Goal: Task Accomplishment & Management: Manage account settings

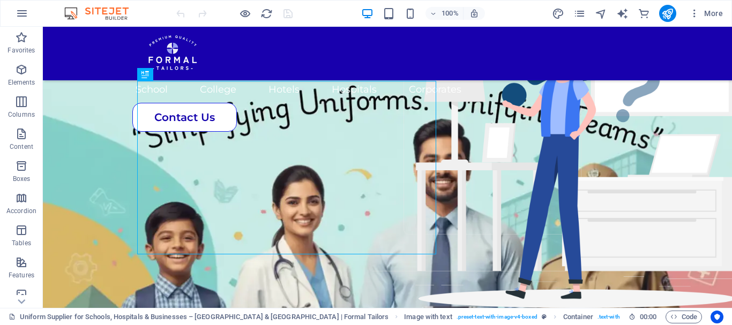
scroll to position [420, 0]
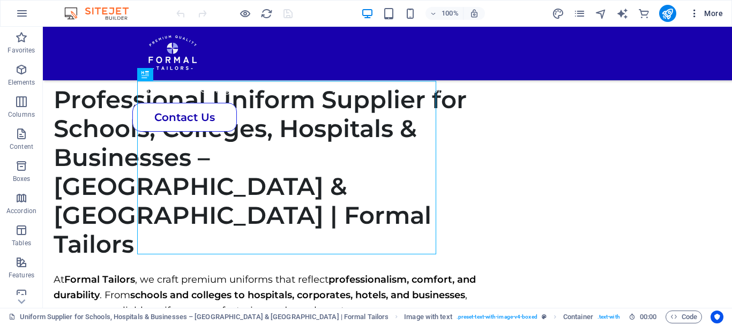
click at [694, 14] on icon "button" at bounding box center [694, 13] width 11 height 11
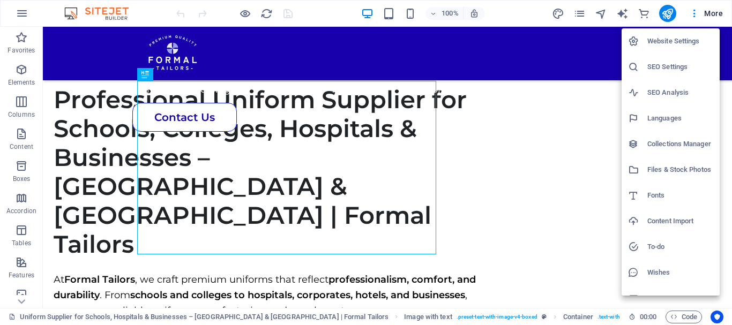
click at [681, 42] on h6 "Website Settings" at bounding box center [680, 41] width 66 height 13
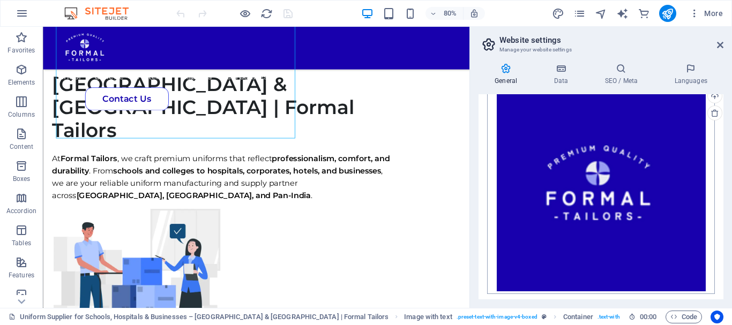
scroll to position [321, 0]
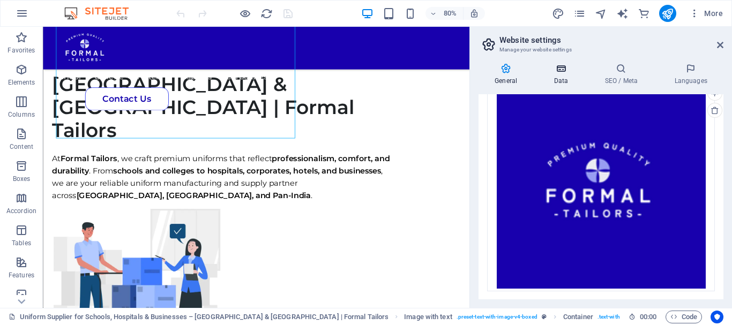
click at [560, 78] on h4 "Data" at bounding box center [562, 74] width 51 height 22
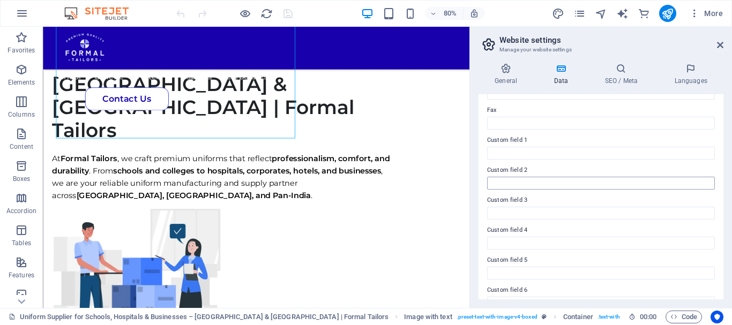
scroll to position [310, 0]
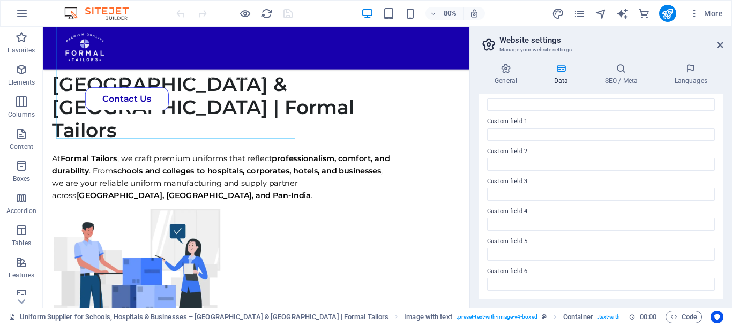
click at [609, 88] on div "General Data SEO / Meta Languages Website name [DOMAIN_NAME] Logo Drag files he…" at bounding box center [600, 181] width 245 height 236
click at [613, 80] on h4 "SEO / Meta" at bounding box center [623, 74] width 70 height 22
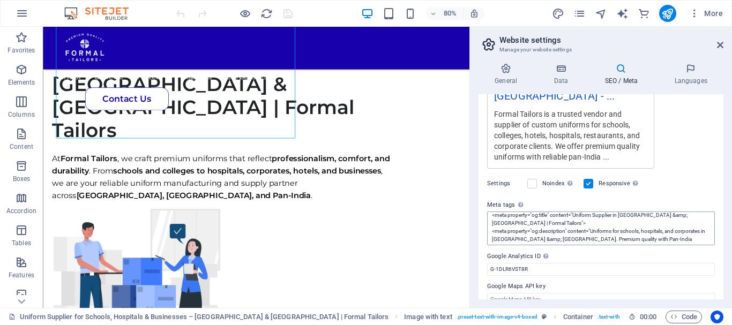
scroll to position [0, 0]
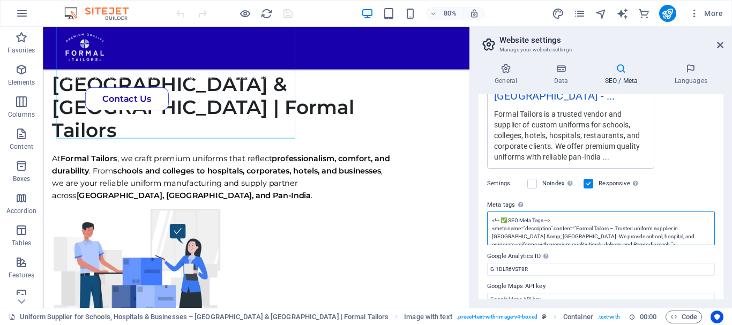
click at [644, 213] on textarea "<!-- ✅ SEO Meta Tags --> <meta name="description" content="Formal Tailors – Tru…" at bounding box center [601, 229] width 228 height 34
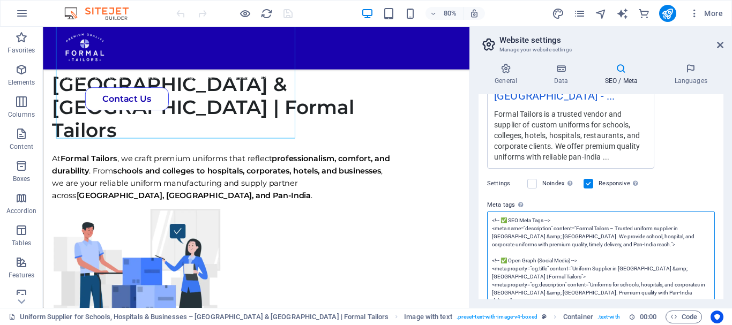
click at [685, 224] on textarea "<!-- ✅ SEO Meta Tags --> <meta name="description" content="Formal Tailors – Tru…" at bounding box center [601, 285] width 228 height 146
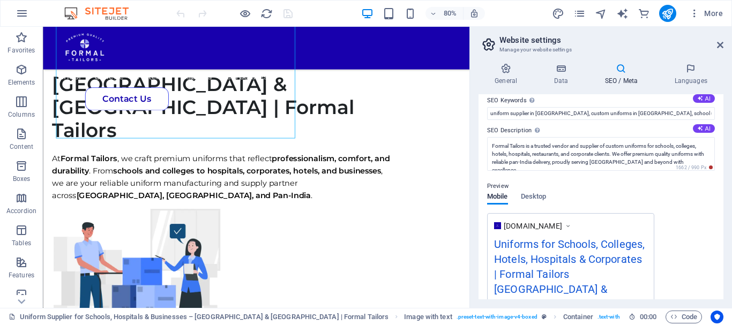
scroll to position [68, 0]
click at [535, 199] on span "Desktop" at bounding box center [534, 198] width 26 height 15
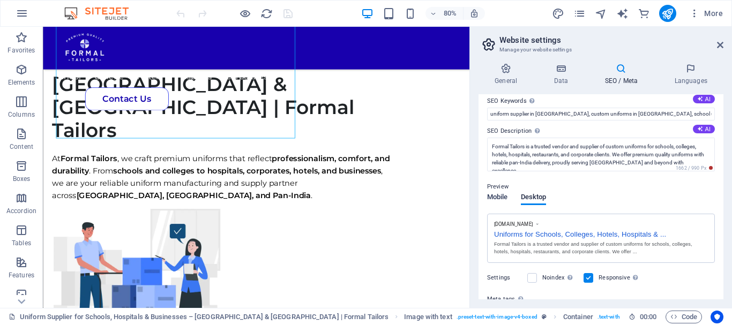
click at [500, 201] on span "Mobile" at bounding box center [497, 198] width 21 height 15
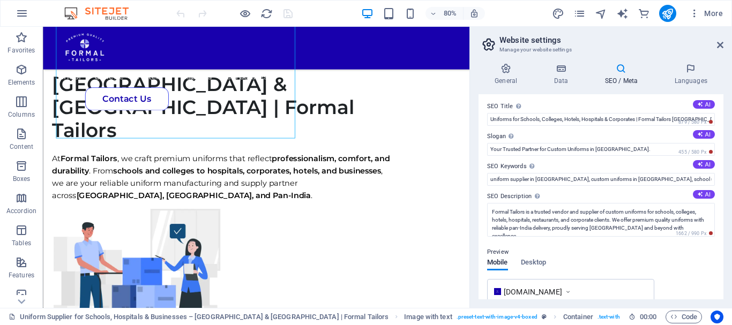
scroll to position [0, 0]
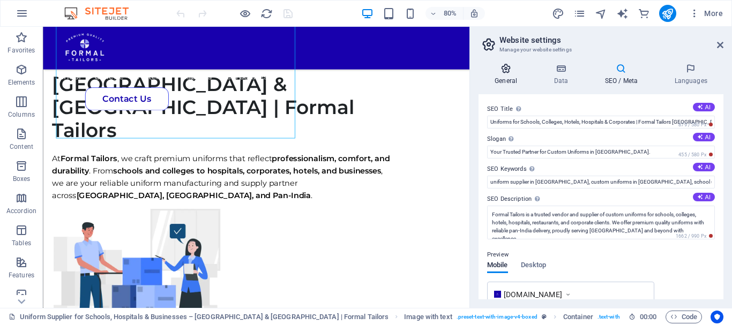
click at [507, 69] on icon at bounding box center [505, 68] width 55 height 11
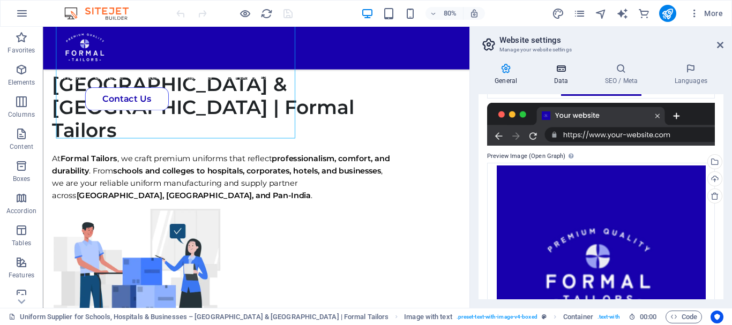
scroll to position [161, 0]
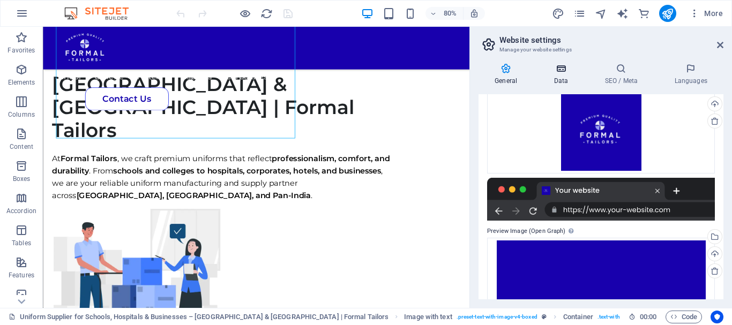
click at [560, 76] on h4 "Data" at bounding box center [562, 74] width 51 height 22
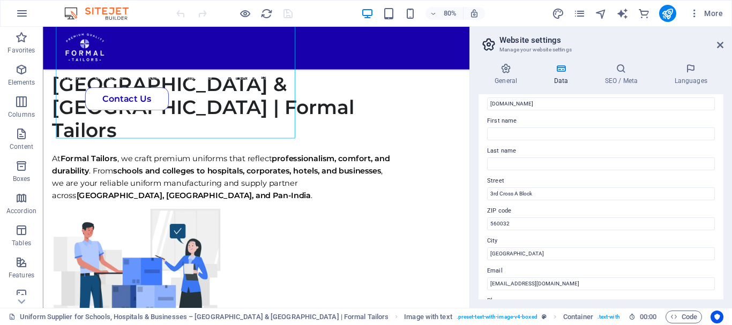
scroll to position [0, 0]
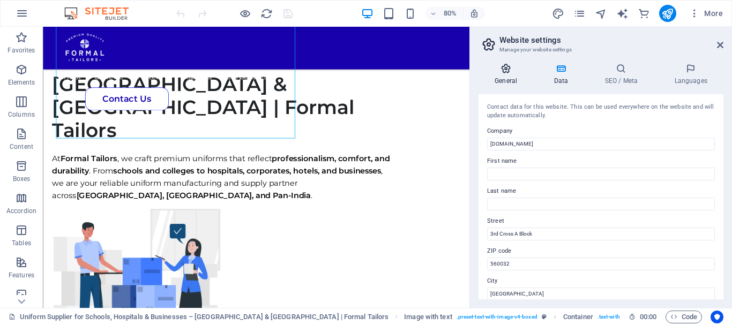
click at [500, 72] on icon at bounding box center [505, 68] width 55 height 11
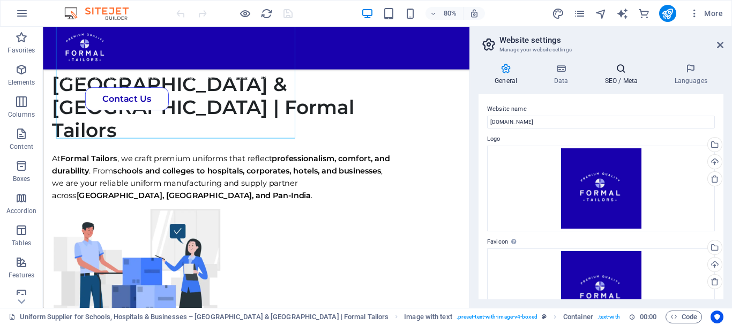
click at [620, 71] on icon at bounding box center [620, 68] width 65 height 11
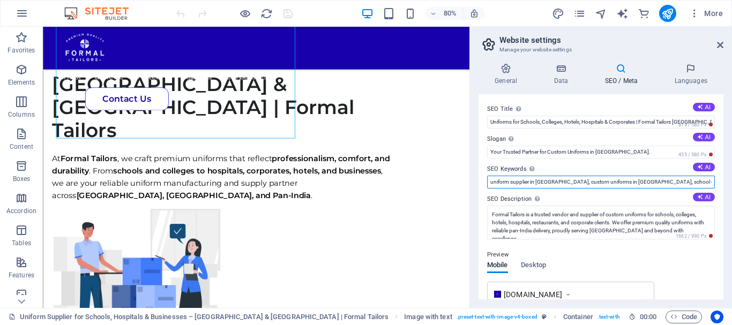
click at [604, 185] on input "uniform supplier in [GEOGRAPHIC_DATA], custom uniforms in [GEOGRAPHIC_DATA], sc…" at bounding box center [601, 182] width 228 height 13
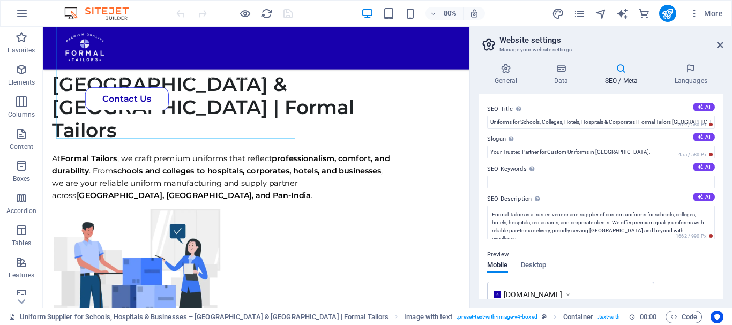
click at [572, 172] on label "SEO Keywords Comma-separated list of keywords representing your website. AI" at bounding box center [601, 169] width 228 height 13
click at [572, 176] on input "SEO Keywords Comma-separated list of keywords representing your website. AI" at bounding box center [601, 182] width 228 height 13
click at [577, 16] on icon "pages" at bounding box center [579, 13] width 12 height 12
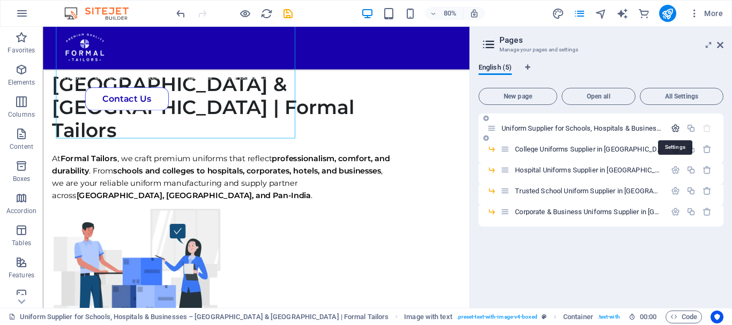
click at [674, 125] on icon "button" at bounding box center [675, 128] width 9 height 9
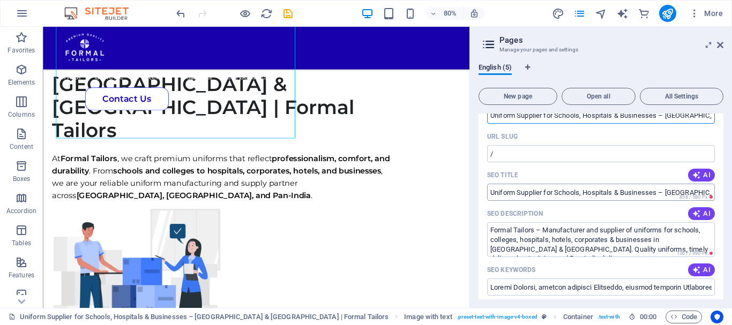
click at [622, 192] on input "Uniform Supplier for Schools, Hospitals & Businesses – [GEOGRAPHIC_DATA] & [GEO…" at bounding box center [601, 192] width 228 height 17
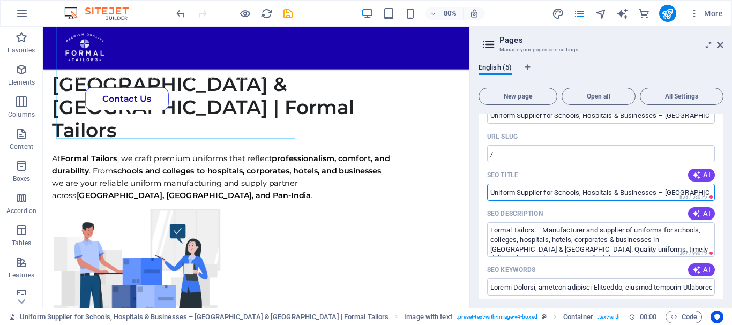
click at [622, 192] on input "Uniform Supplier for Schools, Hospitals & Businesses – [GEOGRAPHIC_DATA] & [GEO…" at bounding box center [601, 192] width 228 height 17
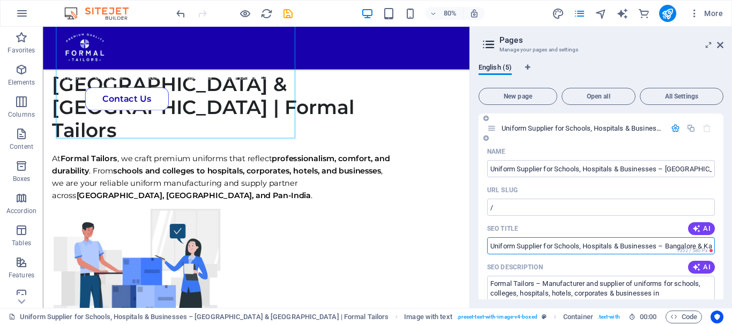
click at [635, 249] on input "SEO Title" at bounding box center [601, 245] width 228 height 17
click at [598, 252] on input "SEO Title" at bounding box center [601, 245] width 228 height 17
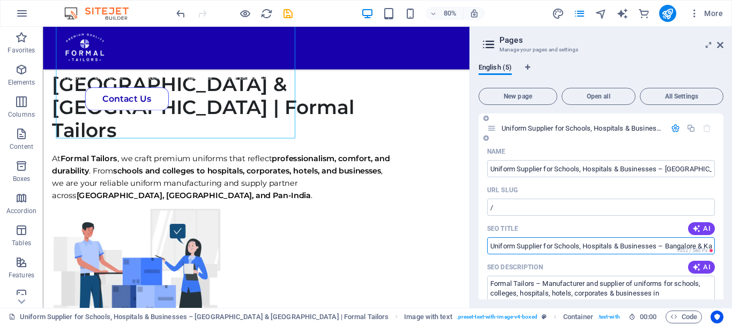
drag, startPoint x: 534, startPoint y: 251, endPoint x: 610, endPoint y: 239, distance: 77.0
click at [610, 239] on input "SEO Title" at bounding box center [601, 245] width 228 height 17
click at [649, 246] on input "SEO Title" at bounding box center [601, 245] width 228 height 17
click at [560, 252] on input "SEO Title" at bounding box center [601, 245] width 228 height 17
click at [525, 235] on div "SEO Title AI" at bounding box center [601, 228] width 228 height 17
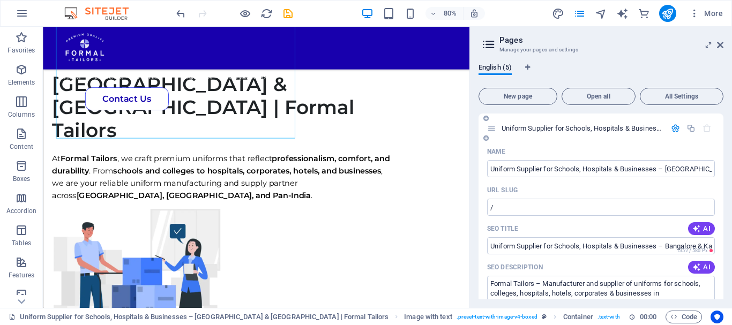
click at [525, 235] on div "SEO Title AI" at bounding box center [601, 228] width 228 height 17
click at [527, 242] on input "SEO Title" at bounding box center [601, 245] width 228 height 17
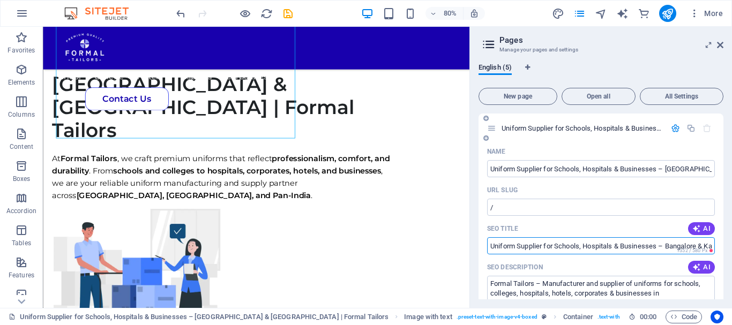
click at [527, 242] on input "SEO Title" at bounding box center [601, 245] width 228 height 17
click at [578, 242] on input "SEO Title" at bounding box center [601, 245] width 228 height 17
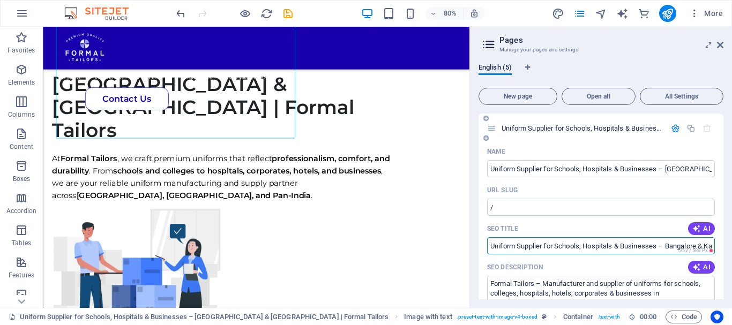
click at [565, 233] on div "SEO Title AI" at bounding box center [601, 228] width 228 height 17
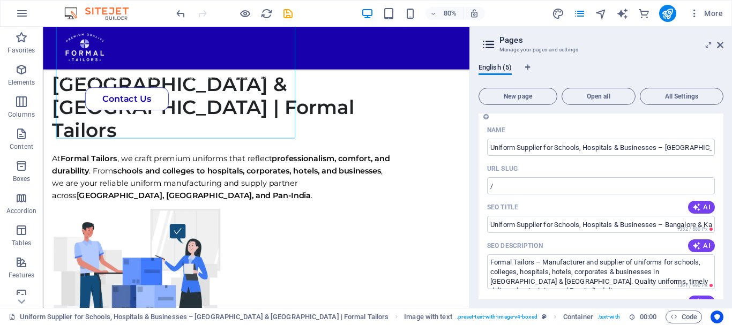
scroll to position [54, 0]
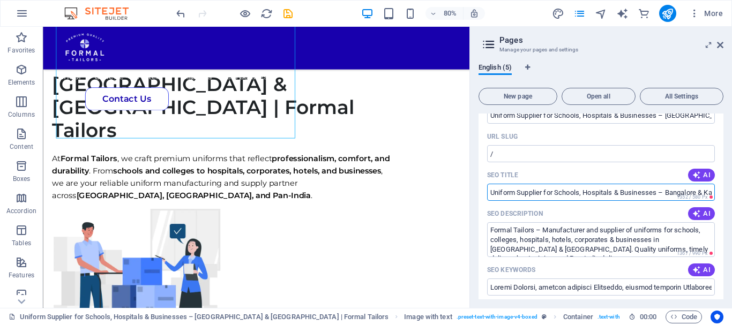
click at [562, 191] on input "SEO Title" at bounding box center [601, 192] width 228 height 17
click at [719, 44] on icon at bounding box center [720, 45] width 6 height 9
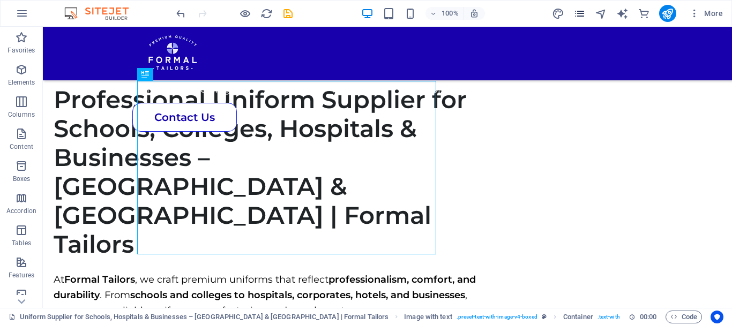
click at [575, 13] on icon "pages" at bounding box center [579, 13] width 12 height 12
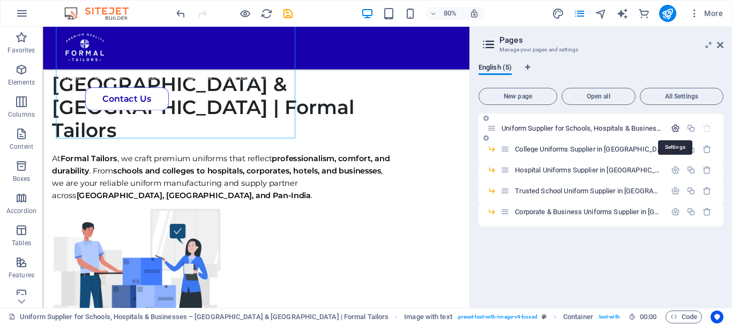
click at [672, 129] on icon "button" at bounding box center [675, 128] width 9 height 9
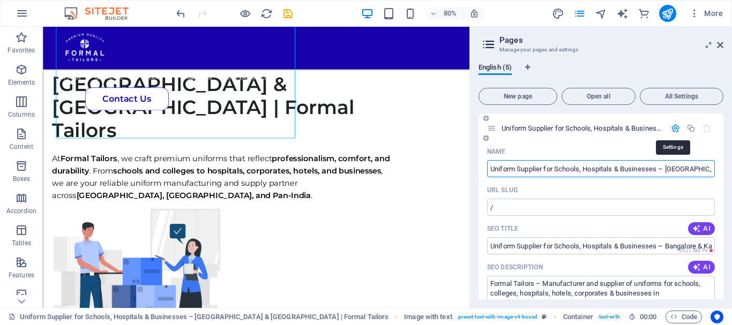
scroll to position [0, 81]
click at [622, 170] on input "Uniform Supplier for Schools, Hospitals & Businesses – [GEOGRAPHIC_DATA] & [GEO…" at bounding box center [601, 168] width 228 height 17
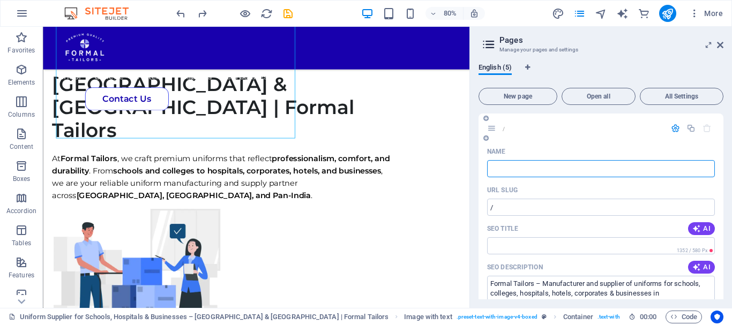
click at [604, 148] on div "Name" at bounding box center [601, 151] width 228 height 17
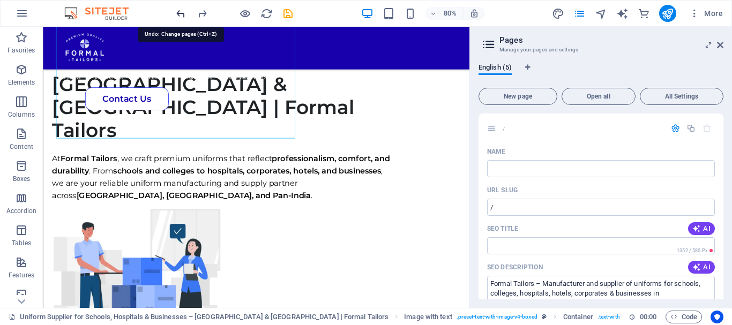
click at [180, 13] on icon "undo" at bounding box center [181, 13] width 12 height 12
type input "Uniform Supplier for Schools, Hospitals & Businesses – [GEOGRAPHIC_DATA] & [GEO…"
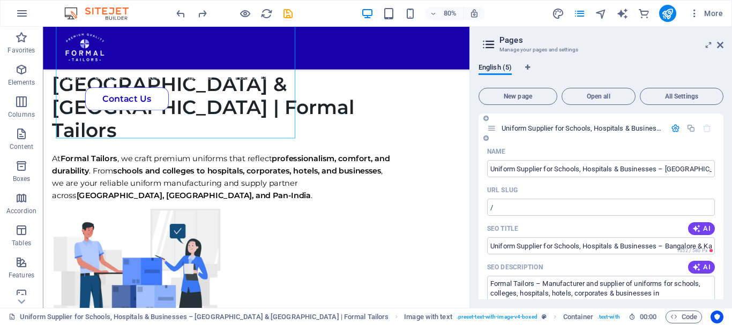
click at [616, 237] on div "SEO Title AI" at bounding box center [601, 228] width 228 height 17
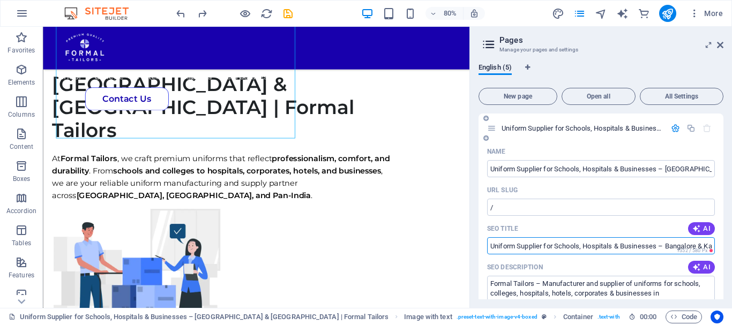
click at [614, 246] on input "SEO Title" at bounding box center [601, 245] width 228 height 17
drag, startPoint x: 490, startPoint y: 245, endPoint x: 680, endPoint y: 249, distance: 190.2
click at [680, 249] on div "​ 1352 / 580 Px" at bounding box center [601, 245] width 228 height 17
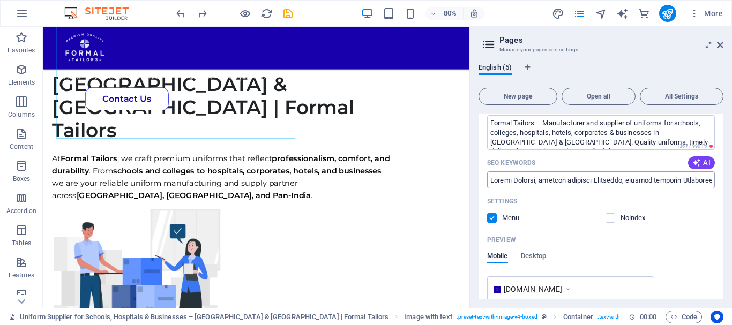
click at [580, 186] on input "SEO Keywords" at bounding box center [601, 179] width 228 height 17
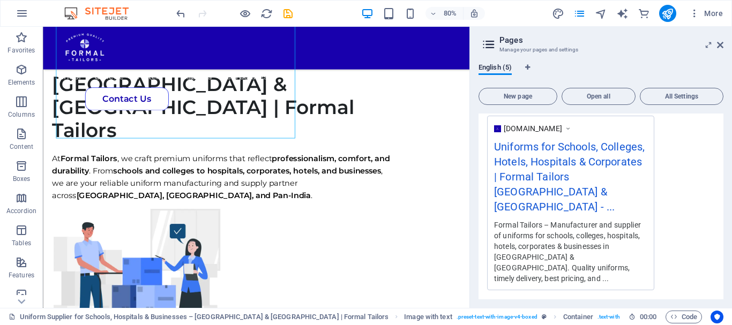
scroll to position [375, 0]
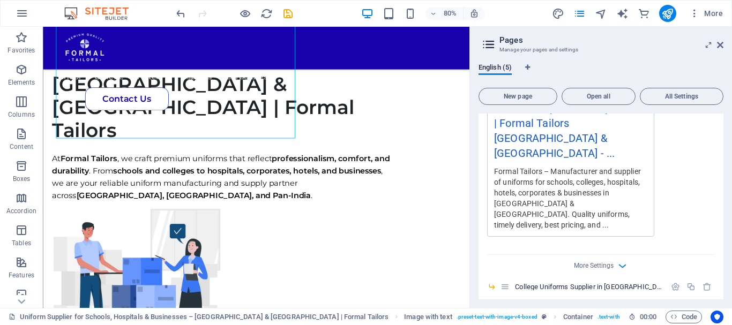
click at [614, 255] on div "More Settings" at bounding box center [601, 263] width 228 height 17
click at [629, 255] on div "More Settings" at bounding box center [601, 263] width 228 height 17
click at [618, 260] on icon "button" at bounding box center [622, 266] width 12 height 12
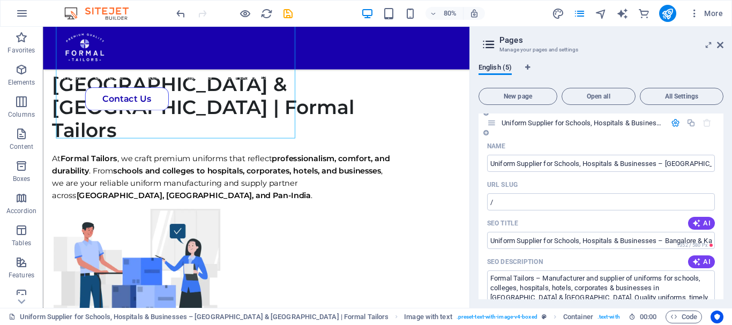
scroll to position [0, 0]
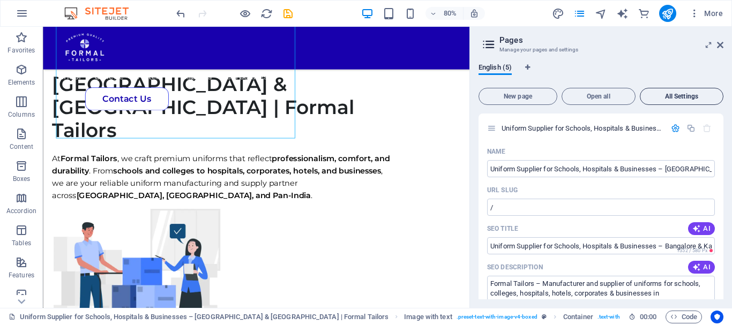
click at [675, 102] on button "All Settings" at bounding box center [682, 96] width 84 height 17
click at [491, 62] on div "English (5) New page Open all All Settings Uniform Supplier for Schools, Hospit…" at bounding box center [601, 181] width 262 height 253
click at [493, 71] on span "English (5)" at bounding box center [494, 68] width 33 height 15
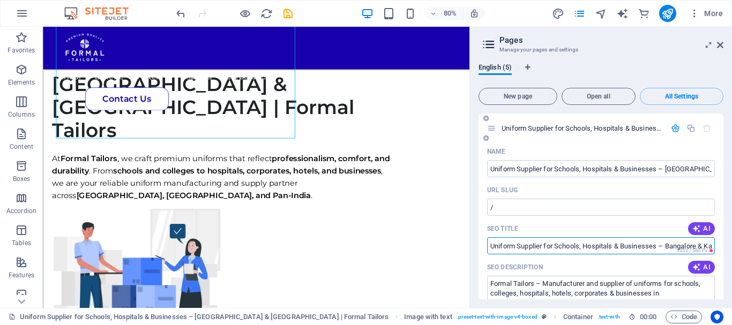
drag, startPoint x: 569, startPoint y: 243, endPoint x: 674, endPoint y: 244, distance: 105.5
click at [674, 244] on input "SEO Title" at bounding box center [601, 245] width 228 height 17
click at [692, 246] on input "SEO Title" at bounding box center [601, 245] width 228 height 17
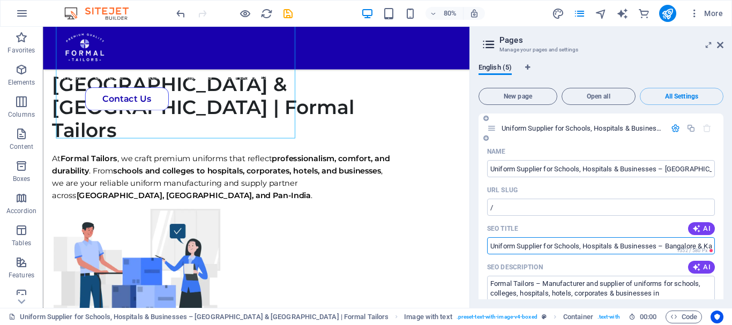
click at [662, 251] on input "SEO Title" at bounding box center [601, 245] width 228 height 17
type input "k"
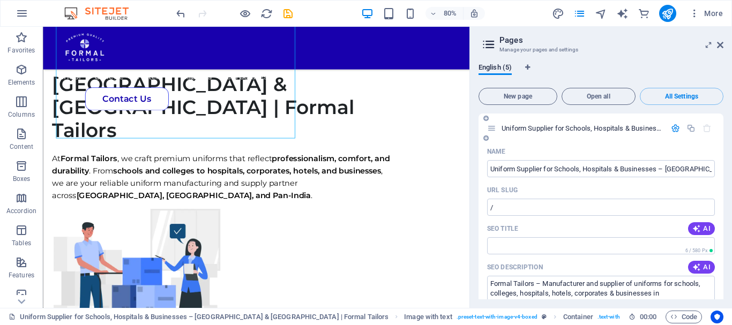
click at [619, 230] on div "SEO Title AI" at bounding box center [601, 228] width 228 height 17
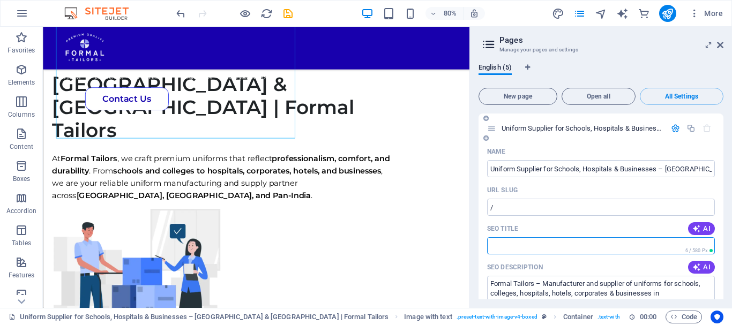
click at [531, 246] on input "SEO Title" at bounding box center [601, 245] width 228 height 17
drag, startPoint x: 487, startPoint y: 245, endPoint x: 562, endPoint y: 248, distance: 74.5
click at [562, 248] on input "SEO Title" at bounding box center [601, 245] width 228 height 17
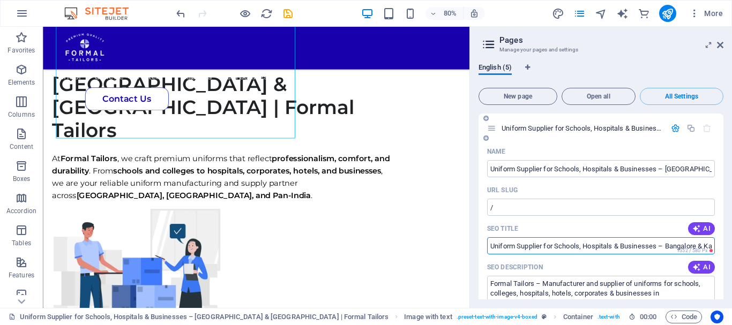
click at [562, 248] on input "SEO Title" at bounding box center [601, 245] width 228 height 17
click at [549, 233] on div "SEO Title AI" at bounding box center [601, 228] width 228 height 17
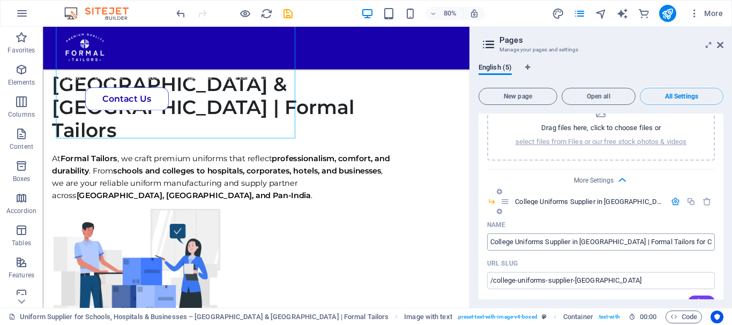
scroll to position [589, 0]
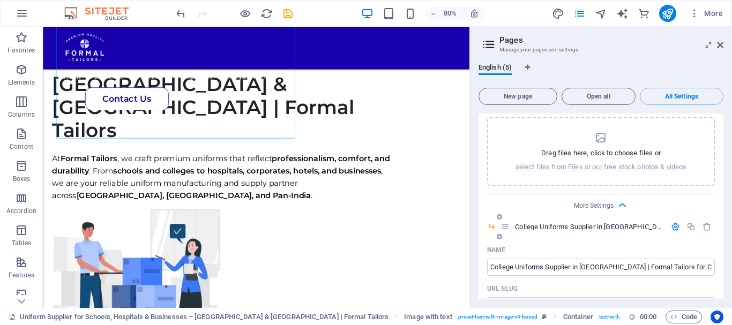
click at [677, 222] on icon "button" at bounding box center [675, 226] width 9 height 9
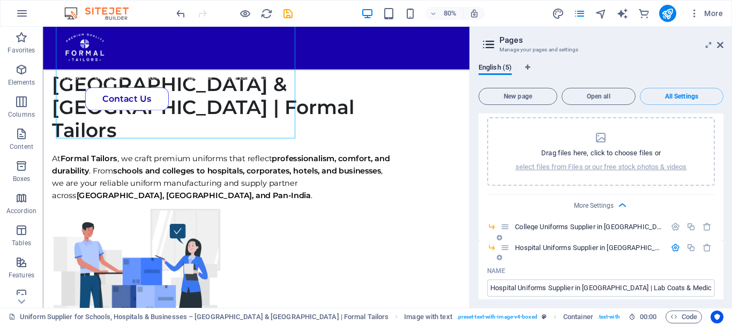
click at [675, 243] on icon "button" at bounding box center [675, 247] width 9 height 9
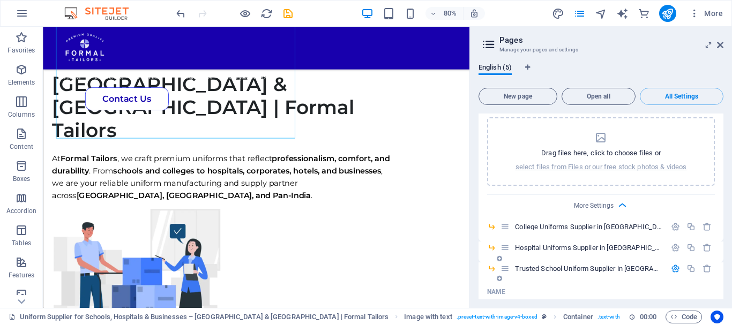
click at [671, 264] on icon "button" at bounding box center [675, 268] width 9 height 9
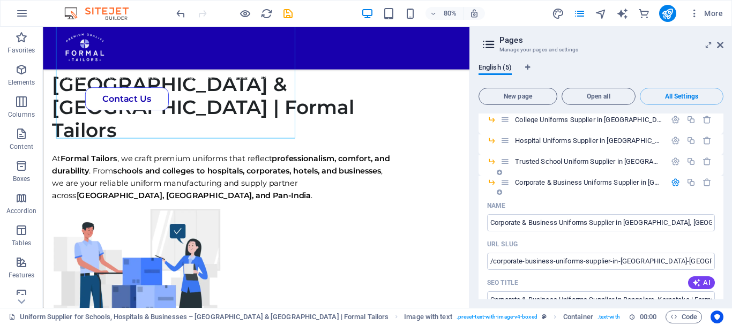
click at [674, 178] on icon "button" at bounding box center [675, 182] width 9 height 9
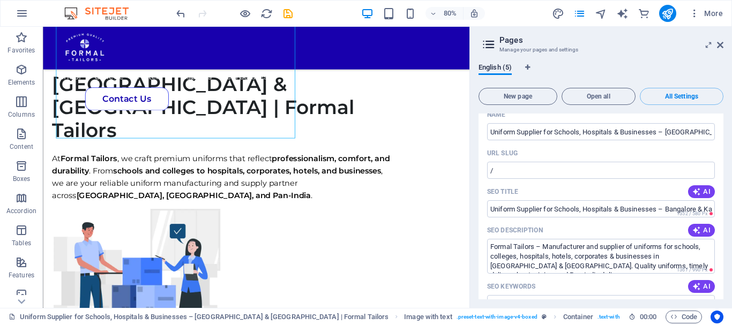
scroll to position [0, 0]
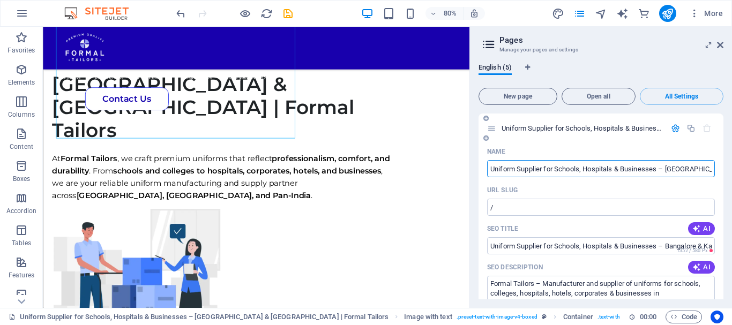
click at [585, 168] on input "Uniform Supplier for Schools, Hospitals & Businesses – [GEOGRAPHIC_DATA] & [GEO…" at bounding box center [601, 168] width 228 height 17
click at [722, 46] on icon at bounding box center [720, 45] width 6 height 9
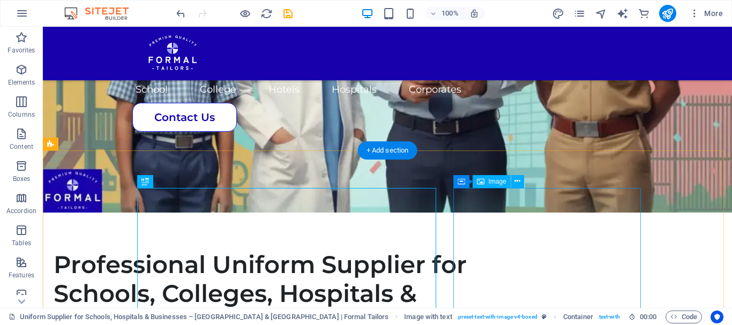
scroll to position [206, 0]
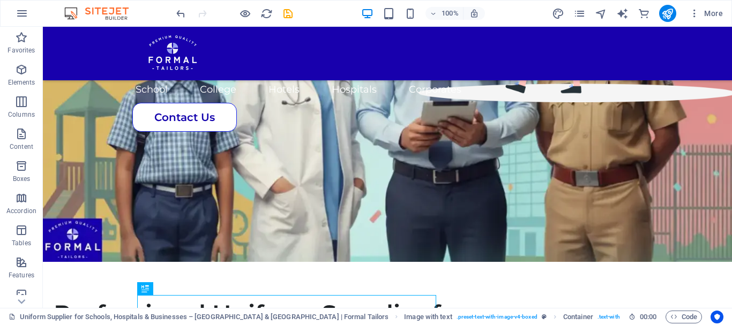
click at [678, 13] on div "More" at bounding box center [639, 13] width 175 height 17
click at [666, 7] on icon "publish" at bounding box center [667, 13] width 12 height 12
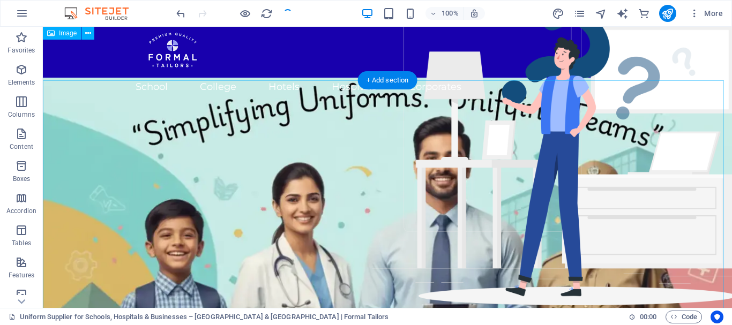
scroll to position [0, 0]
